Goal: Navigation & Orientation: Go to known website

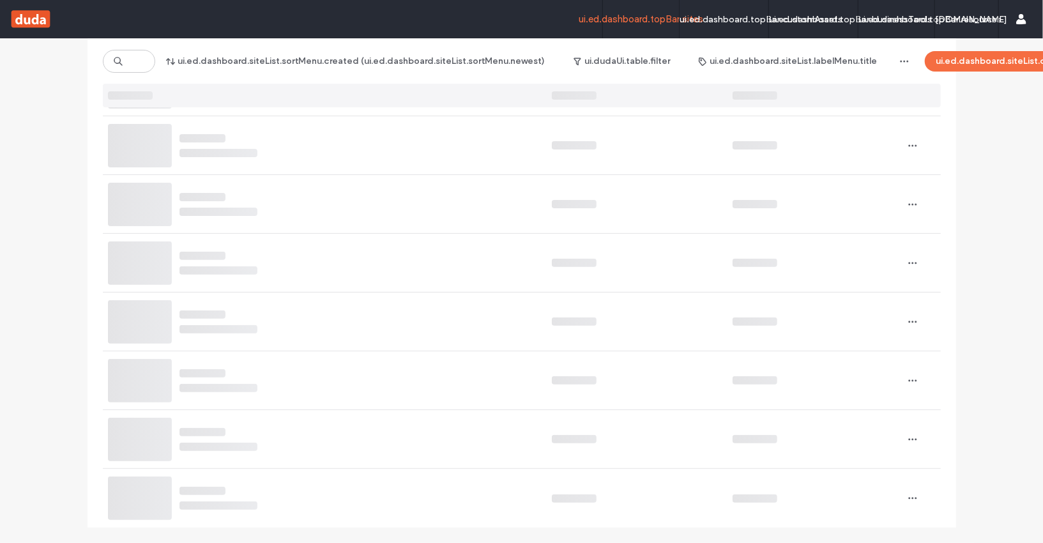
scroll to position [205, 0]
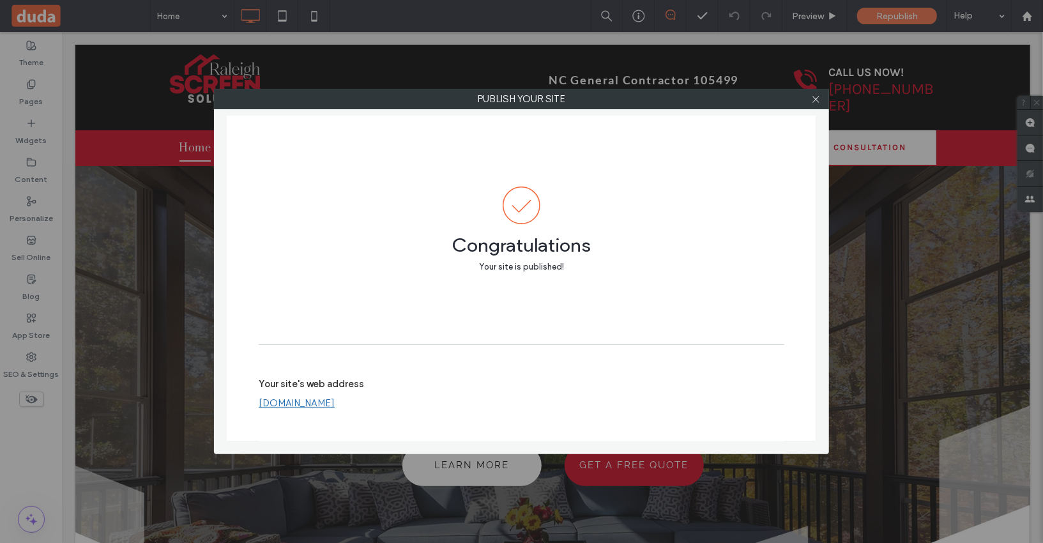
click at [334, 411] on div "Your site's web address www.raleighscreensolutions.com" at bounding box center [522, 393] width 526 height 41
click at [335, 405] on link "www.raleighscreensolutions.com" at bounding box center [297, 402] width 76 height 11
